Goal: Task Accomplishment & Management: Complete application form

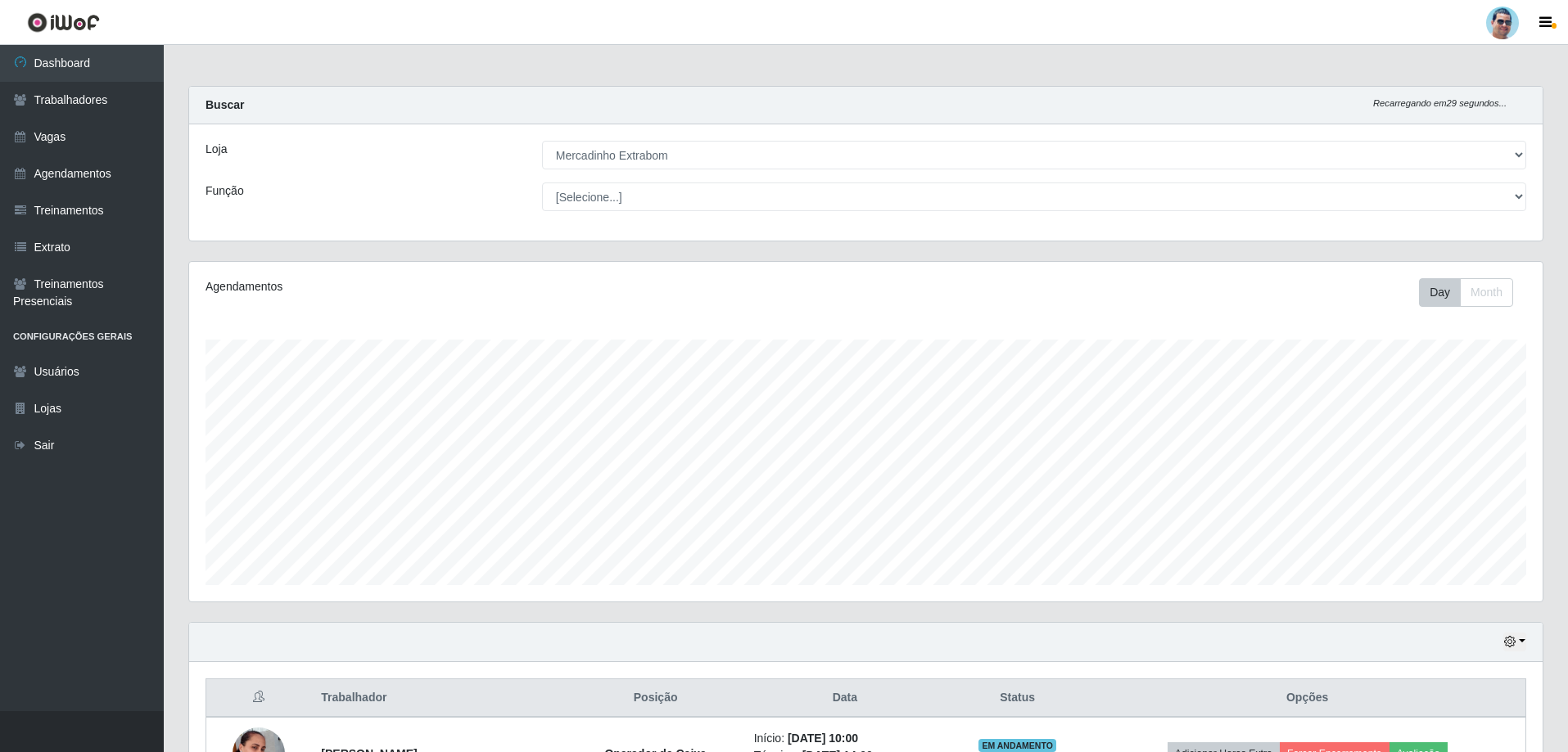
select select "175"
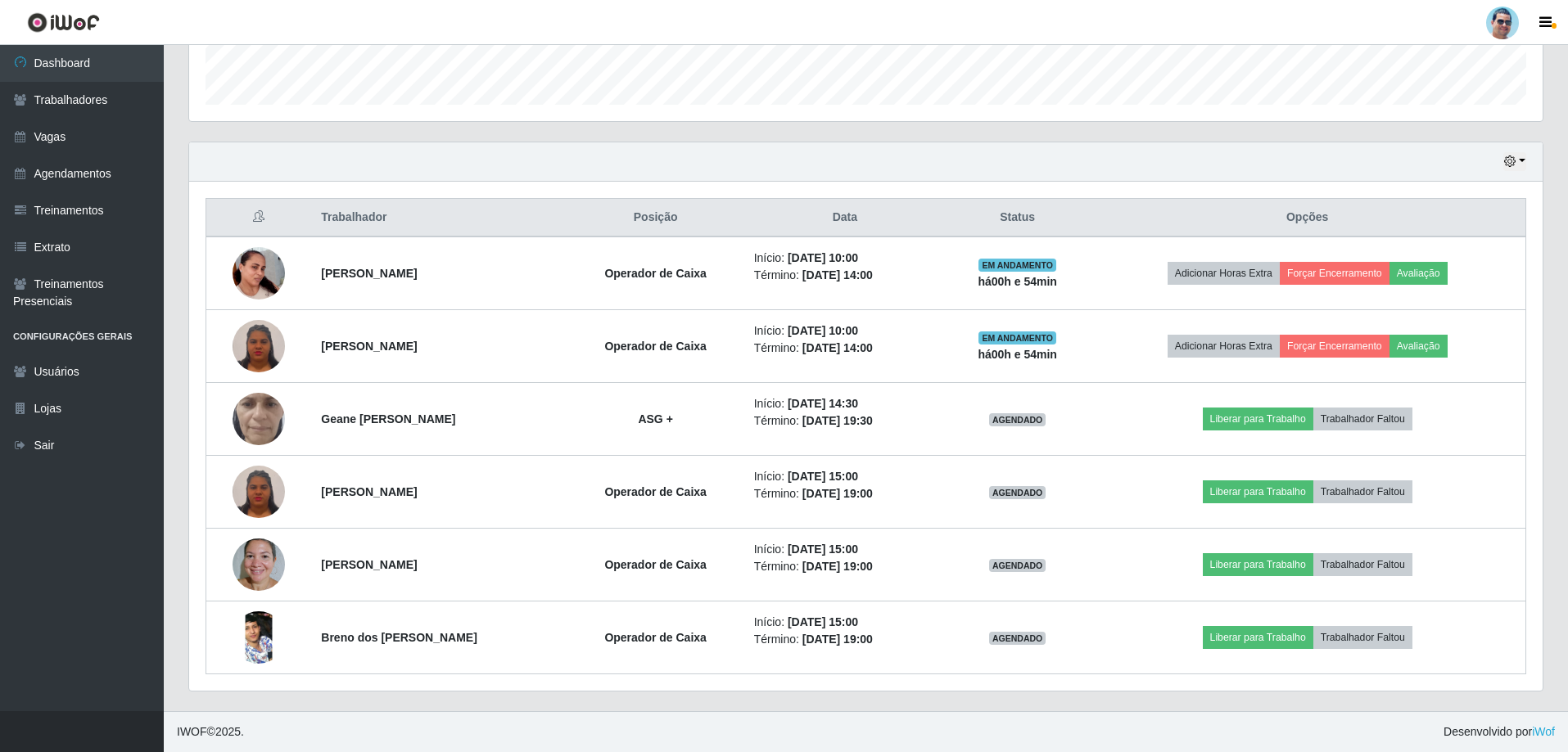
scroll to position [340, 1353]
click at [77, 101] on link "Trabalhadores" at bounding box center [81, 100] width 164 height 37
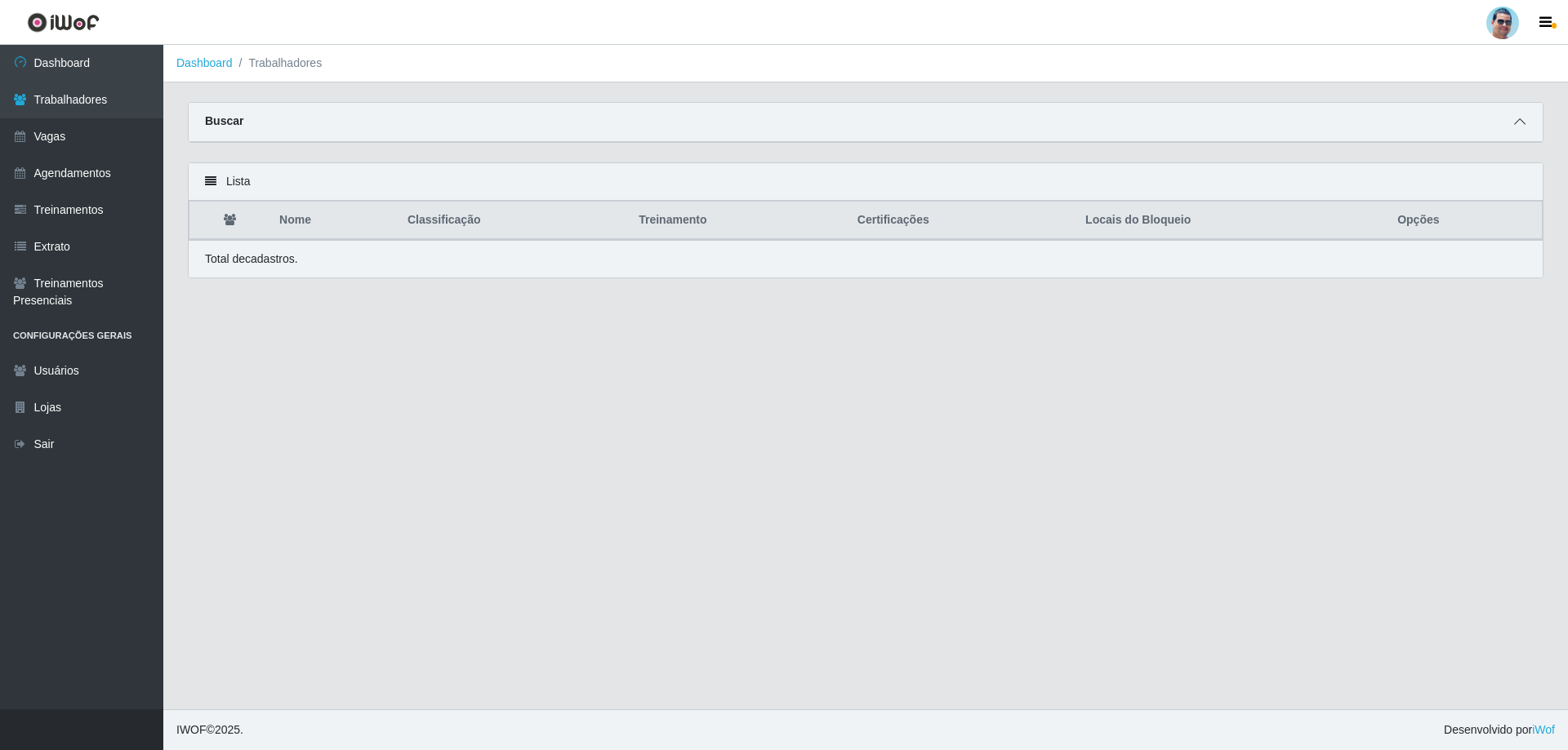
click at [1528, 126] on span at bounding box center [1520, 122] width 20 height 19
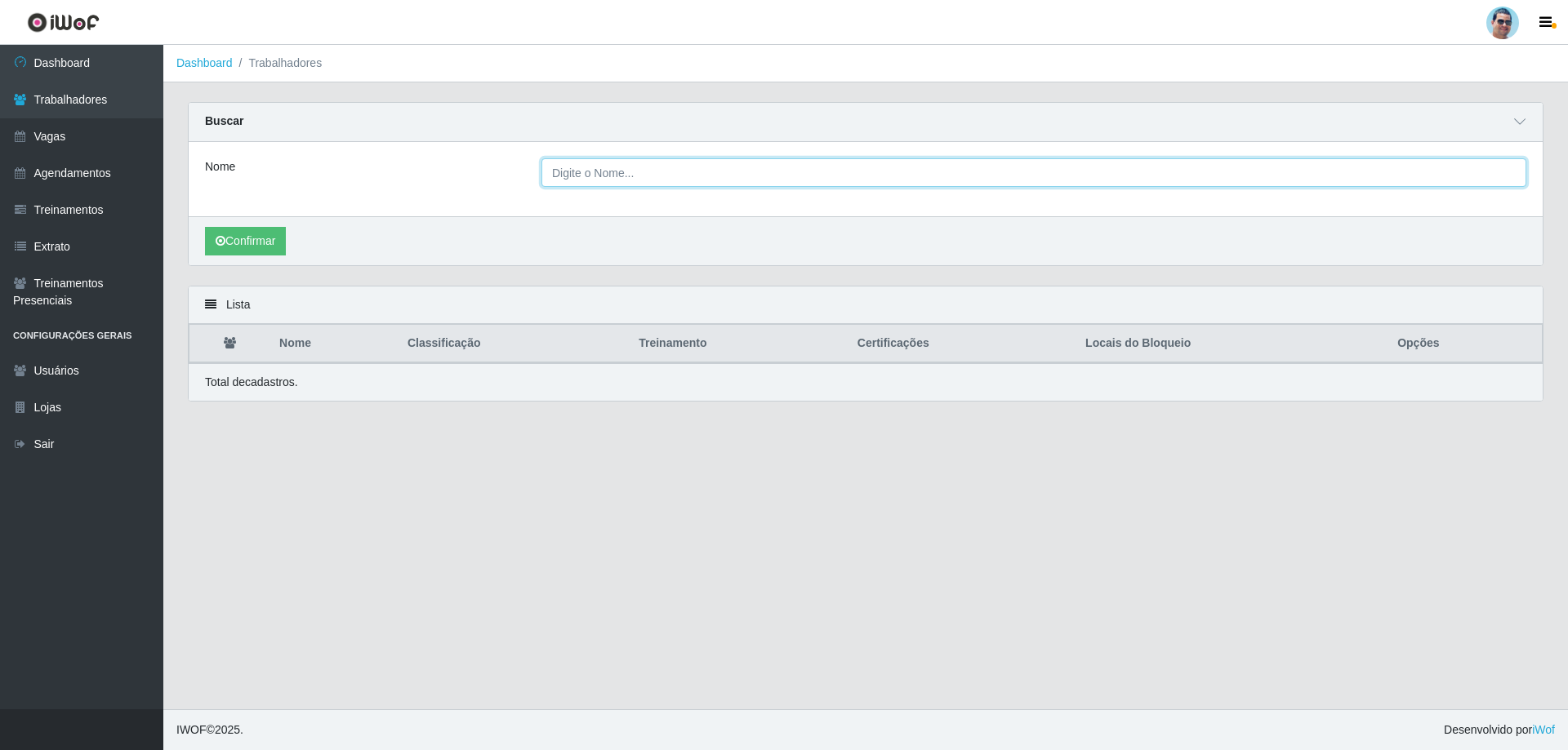
click at [580, 177] on input "Nome" at bounding box center [1035, 173] width 986 height 28
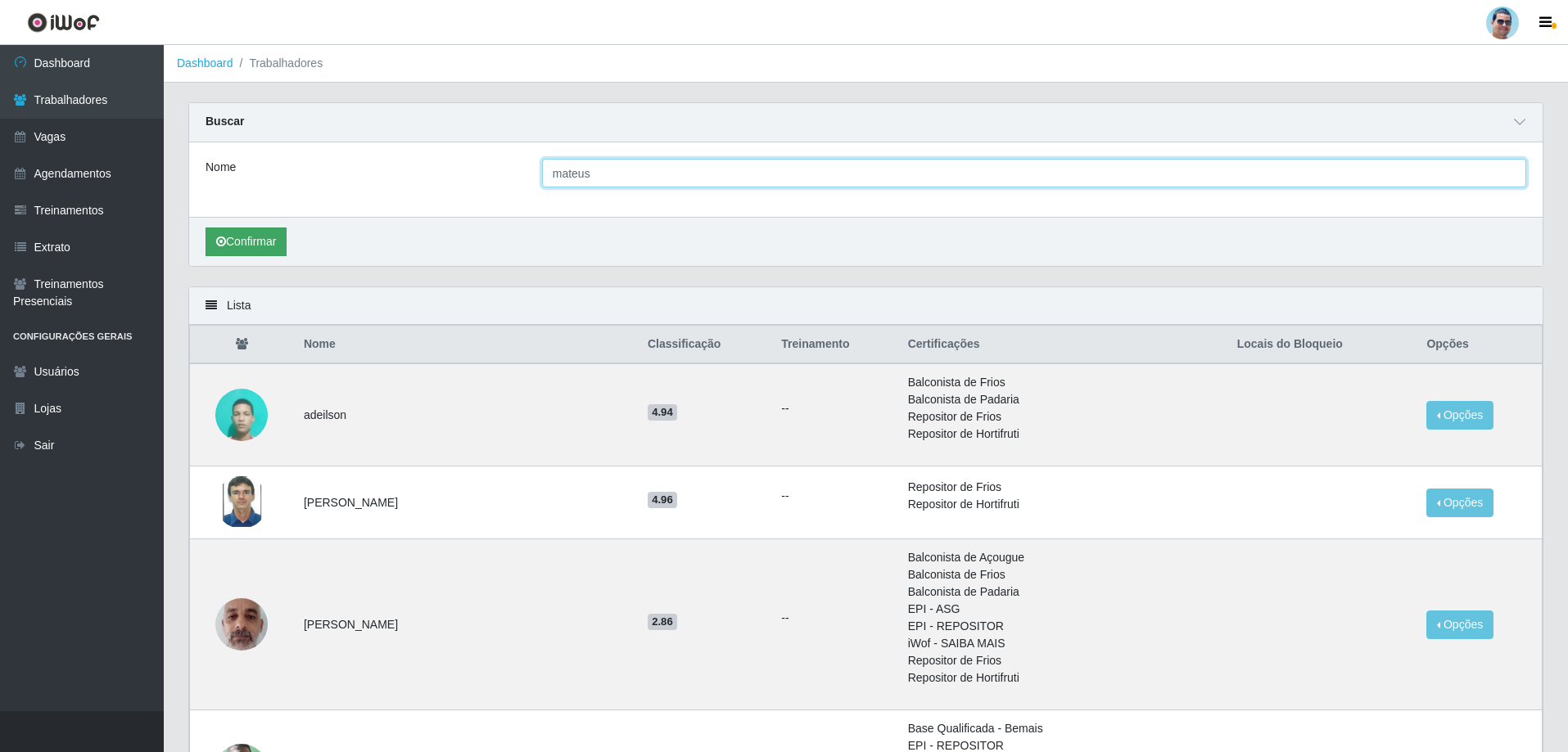
type input "mateus"
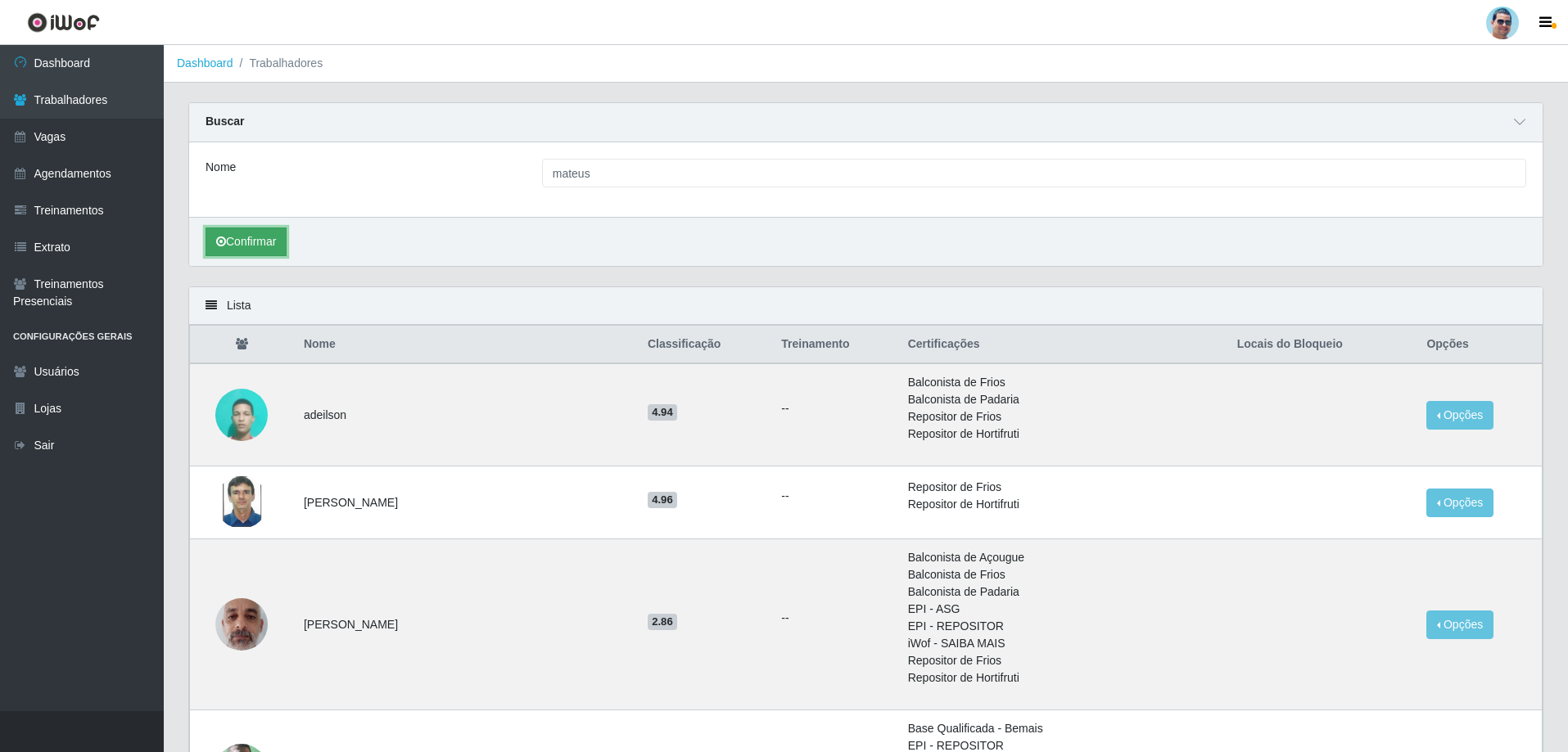
click at [277, 232] on button "Confirmar" at bounding box center [246, 242] width 81 height 28
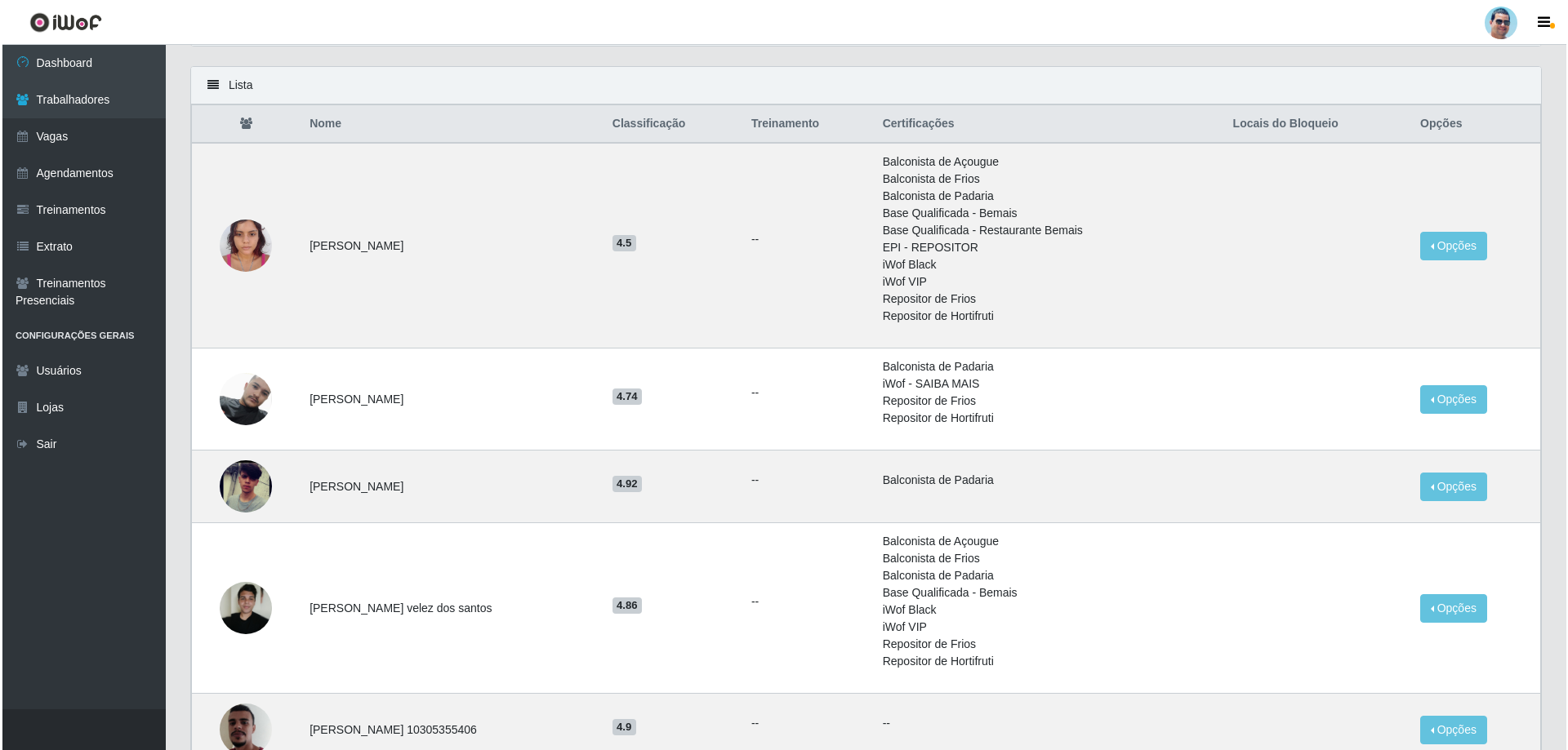
scroll to position [245, 0]
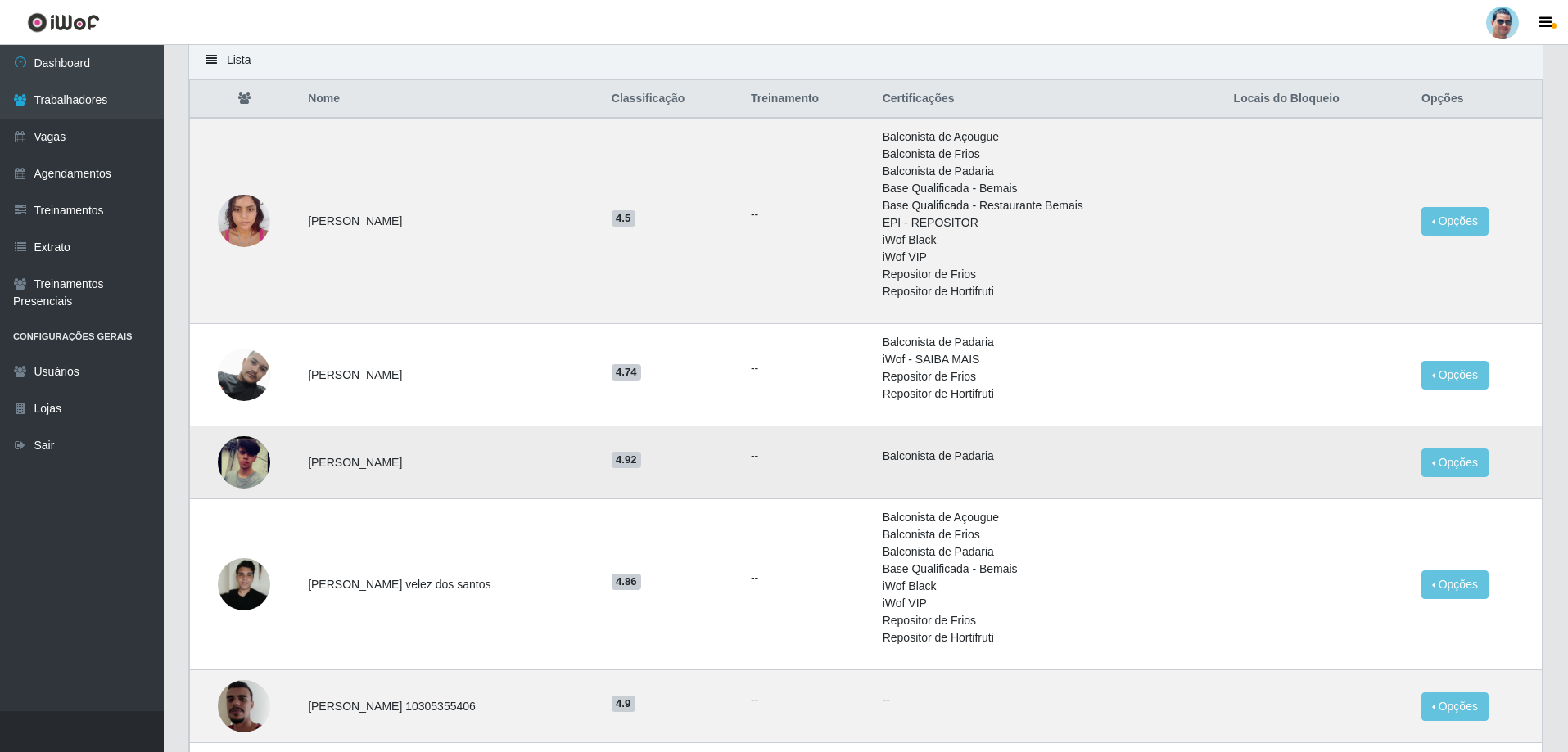
click at [246, 452] on img at bounding box center [243, 463] width 52 height 114
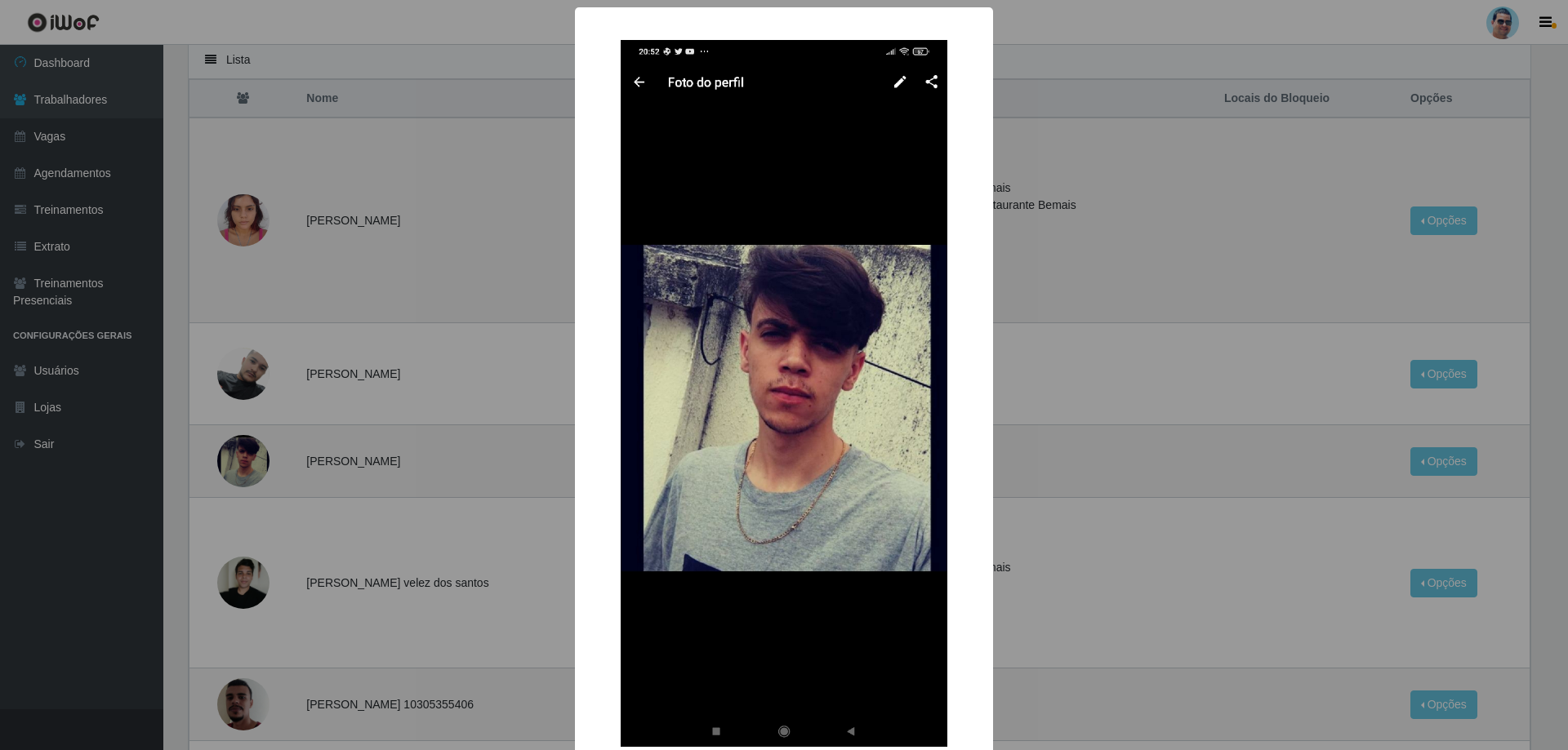
click at [759, 392] on img at bounding box center [784, 392] width 327 height 707
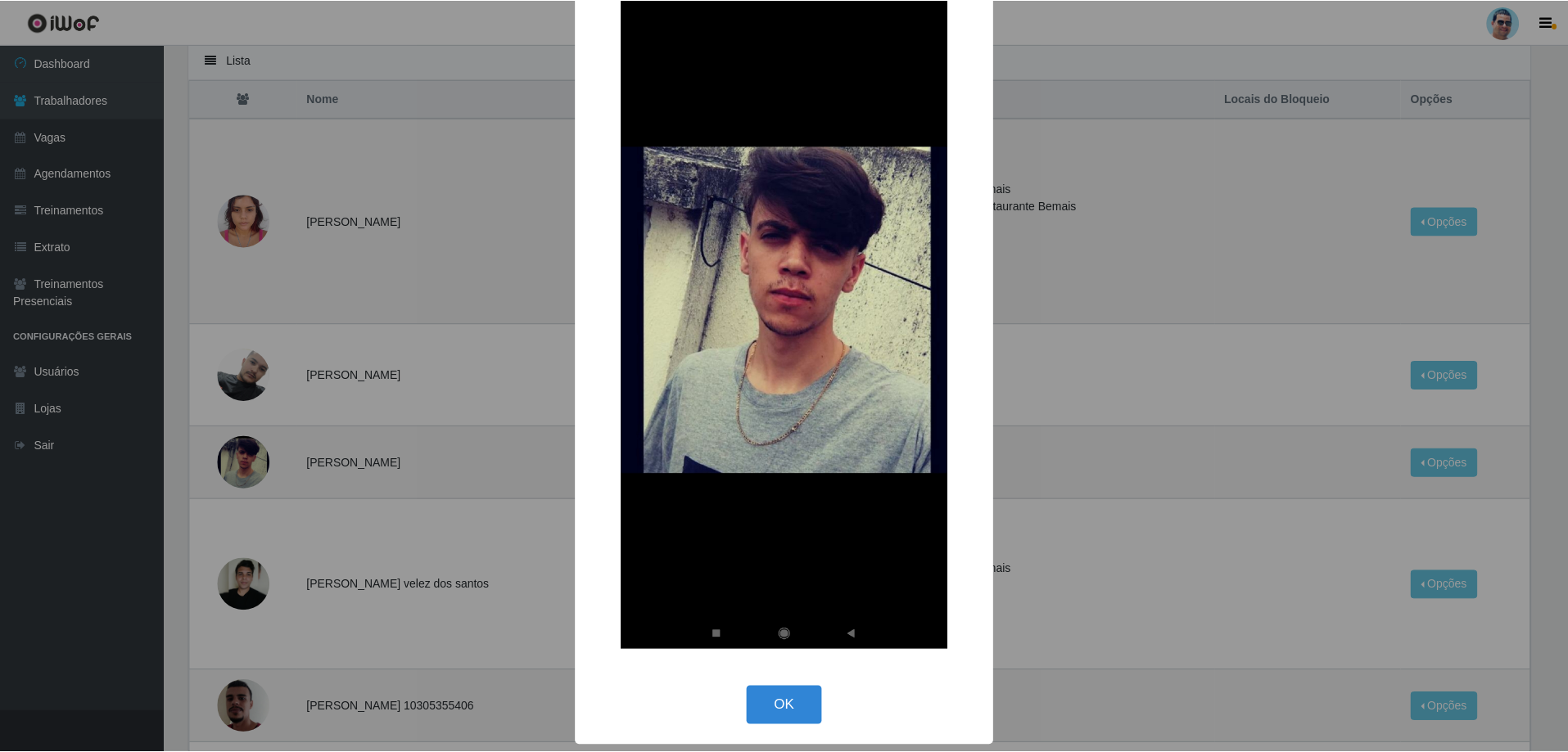
scroll to position [100, 0]
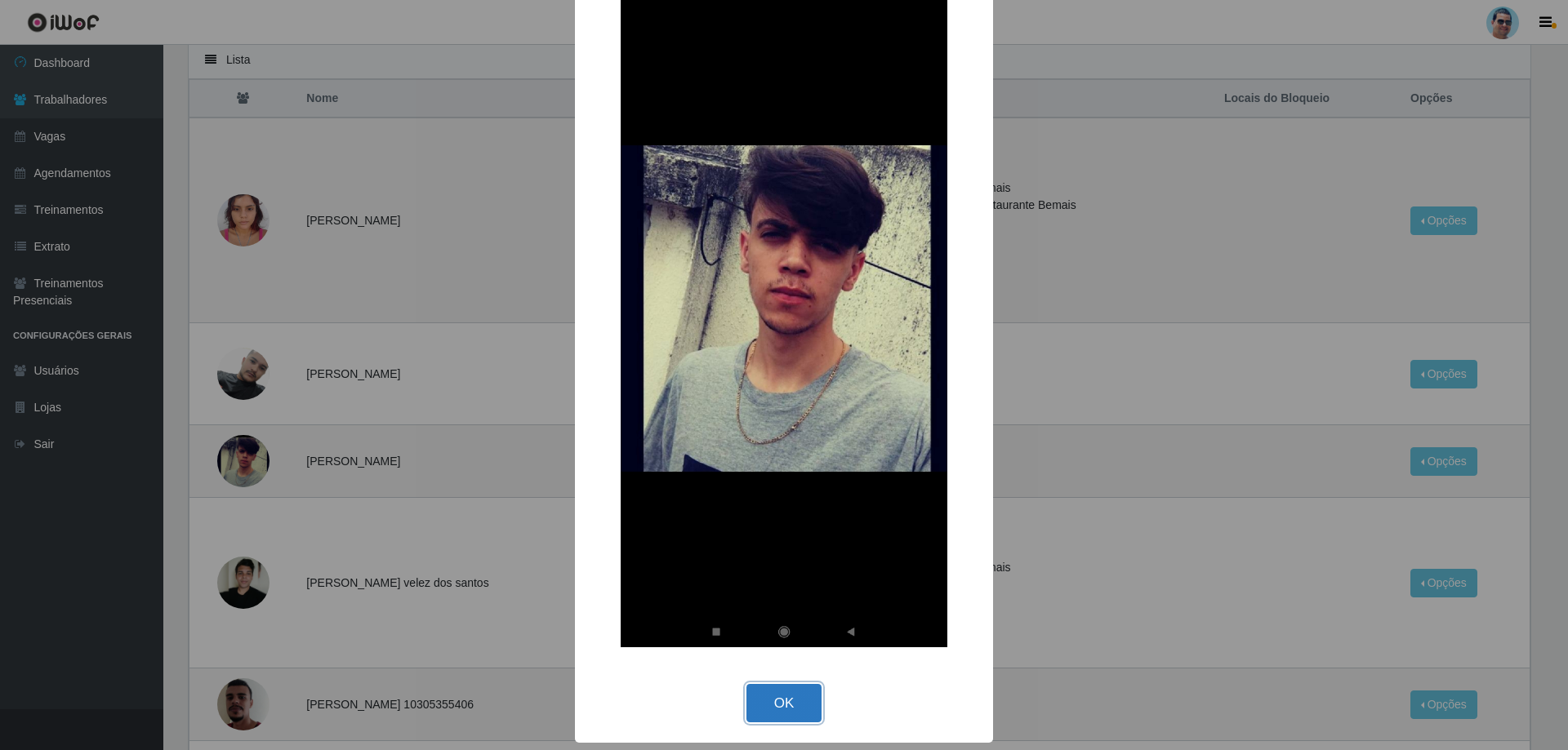
click at [782, 702] on button "OK" at bounding box center [784, 703] width 76 height 39
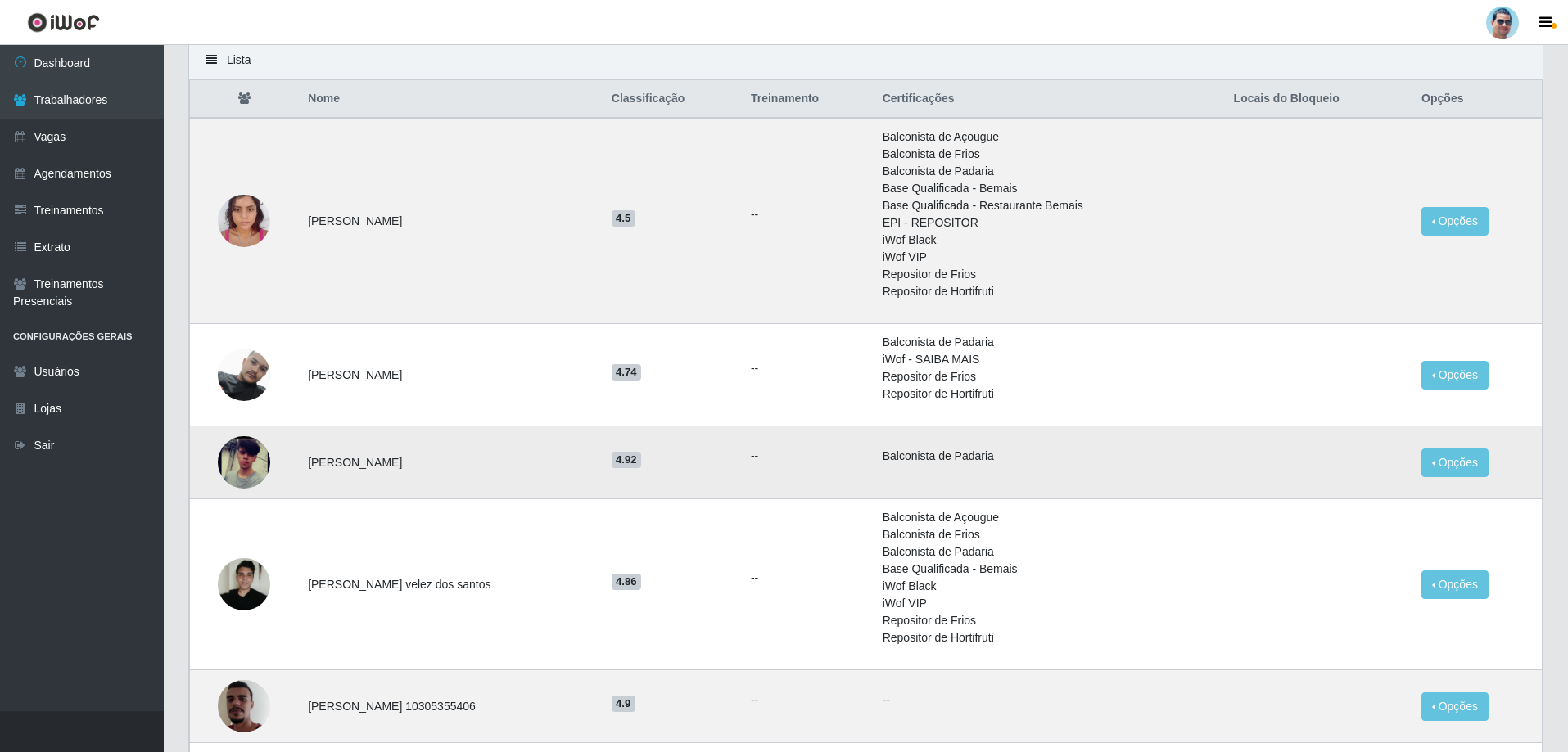
click at [909, 459] on li "Balconista de Padaria" at bounding box center [1048, 456] width 331 height 17
click at [51, 57] on link "Dashboard" at bounding box center [81, 63] width 164 height 37
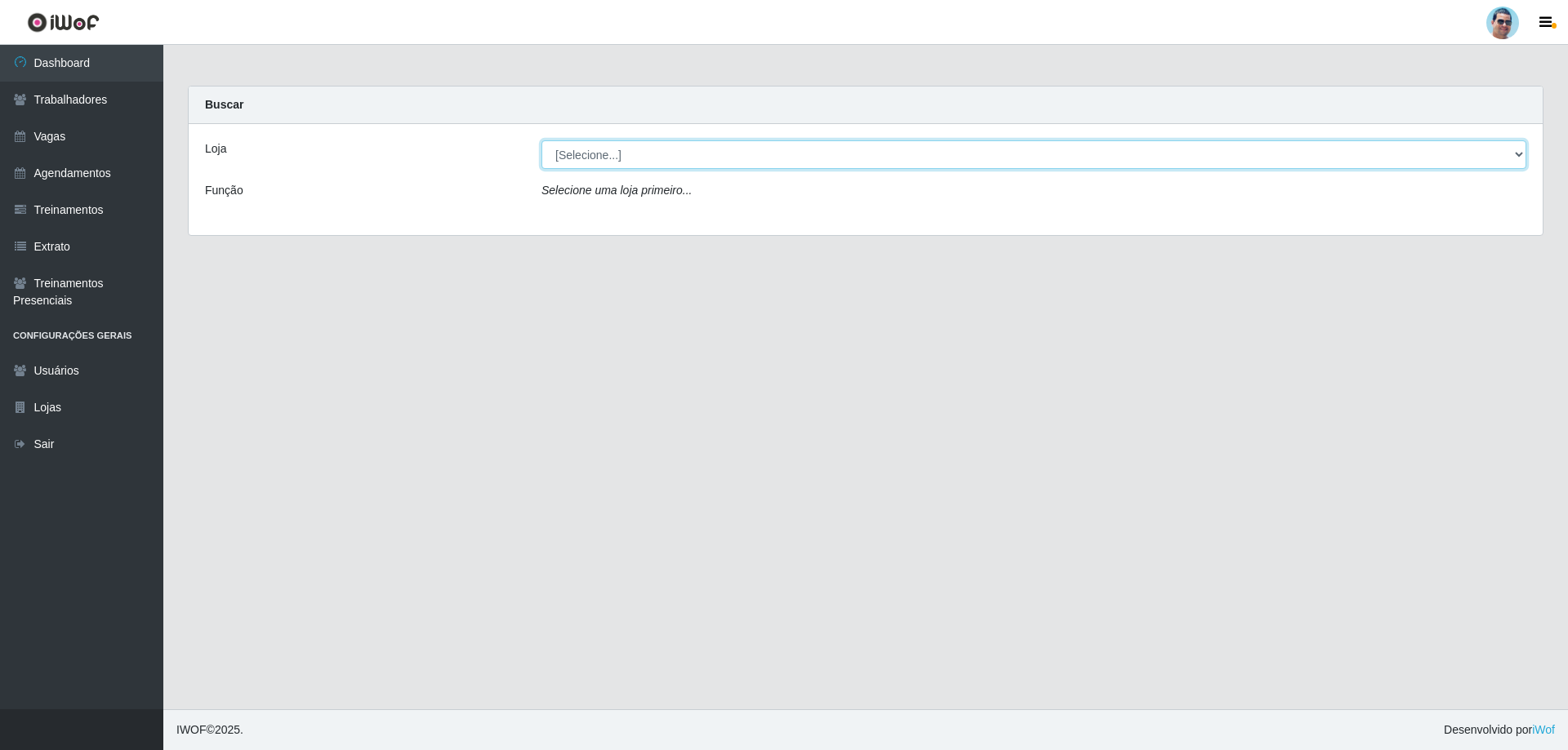
click at [598, 155] on select "[Selecione...] Mercadinho Extrabom" at bounding box center [1035, 155] width 986 height 28
select select "175"
click at [542, 141] on select "[Selecione...] Mercadinho Extrabom" at bounding box center [1035, 155] width 986 height 28
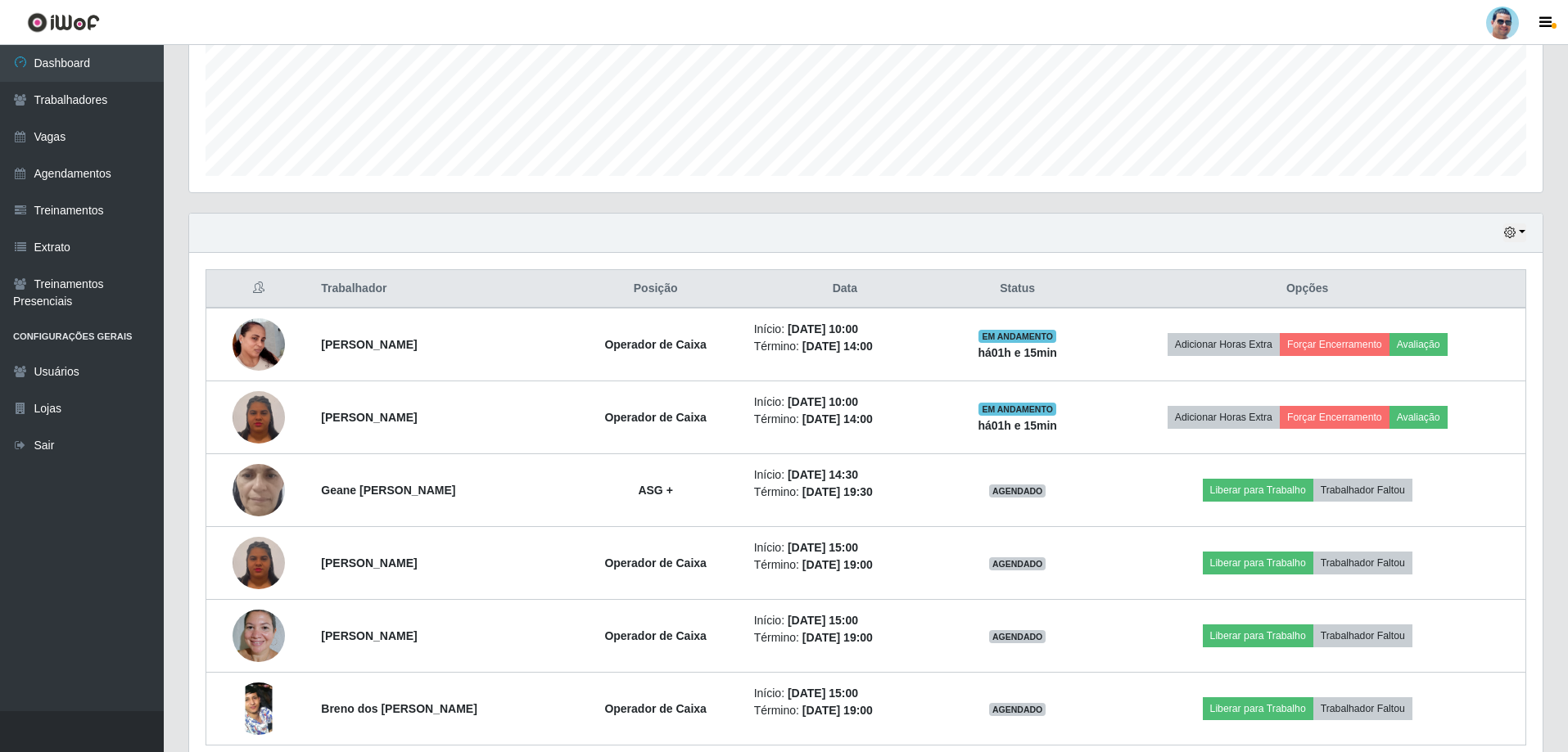
scroll to position [481, 0]
